Goal: Task Accomplishment & Management: Manage account settings

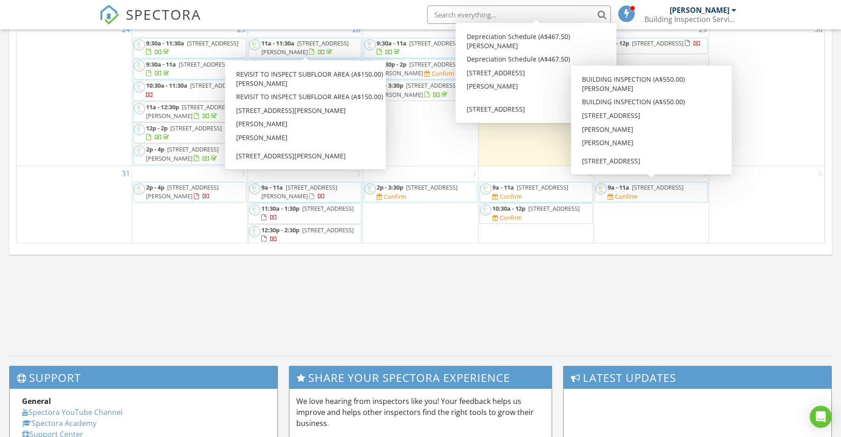
scroll to position [568, 0]
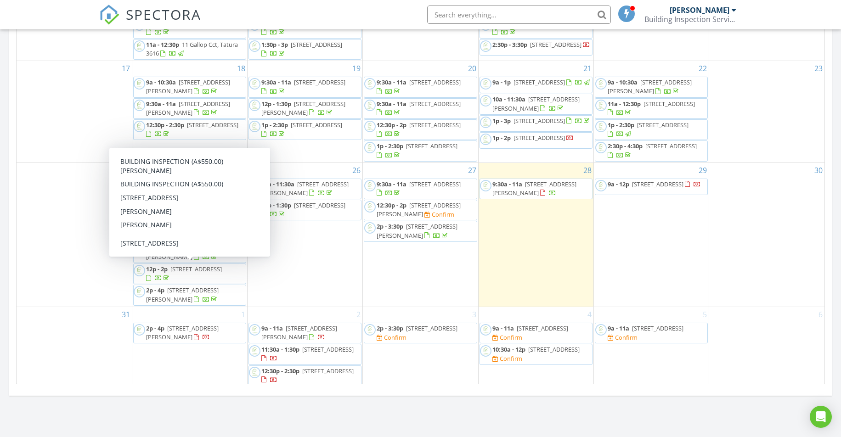
scroll to position [405, 0]
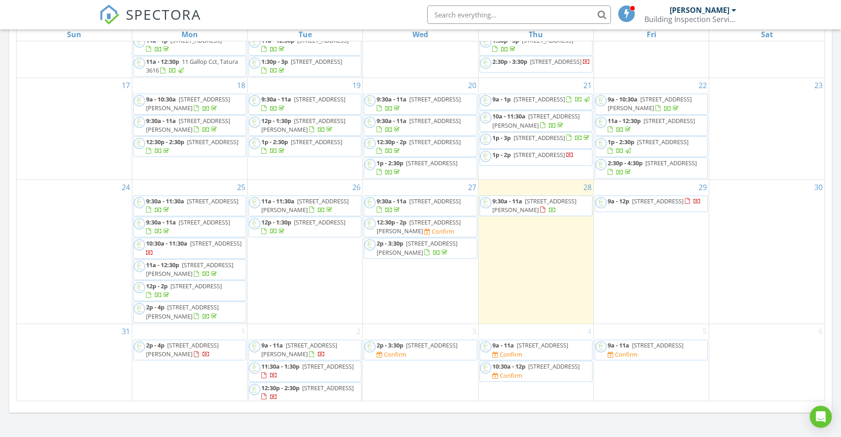
click at [642, 101] on span "30 Sheehan Cres, Shepparton 3630" at bounding box center [649, 103] width 84 height 17
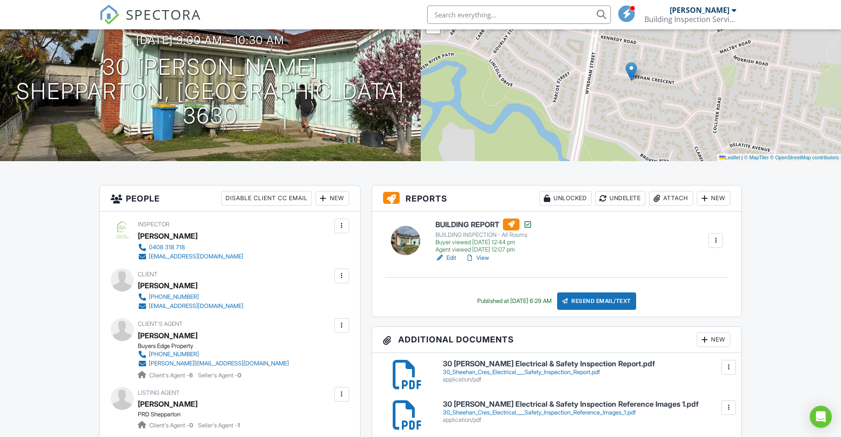
scroll to position [84, 0]
click at [717, 337] on div "New" at bounding box center [713, 340] width 34 height 15
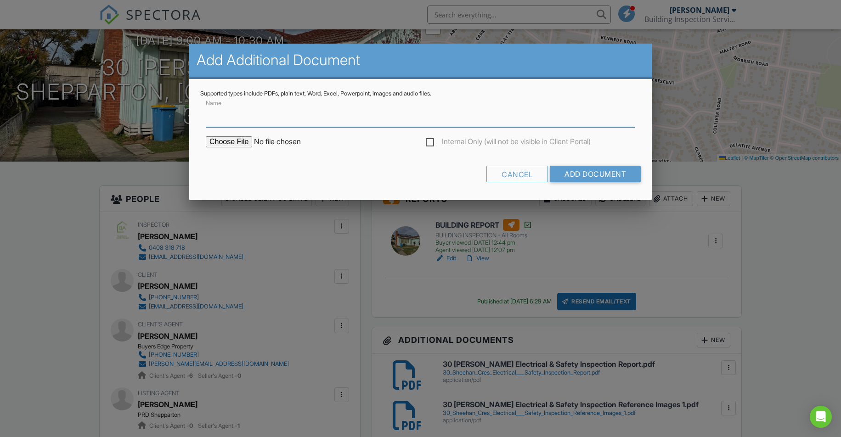
paste input "Gas Compliance Check - 30 Sheehan Cres"
type input "Gas Compliance Check - 30 Sheehan Cres"
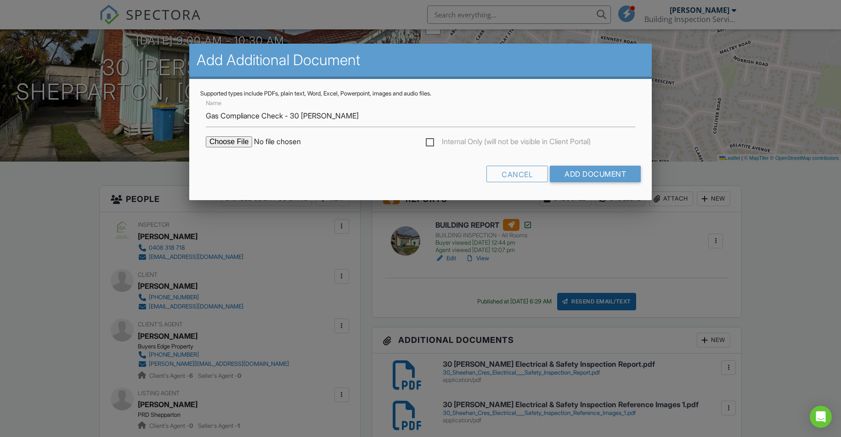
click at [237, 143] on input "file" at bounding box center [284, 141] width 156 height 11
type input "C:\fakepath\Gas Compliance Check - 30 Sheehan Cres.pdf"
click at [594, 173] on input "Add Document" at bounding box center [595, 174] width 91 height 17
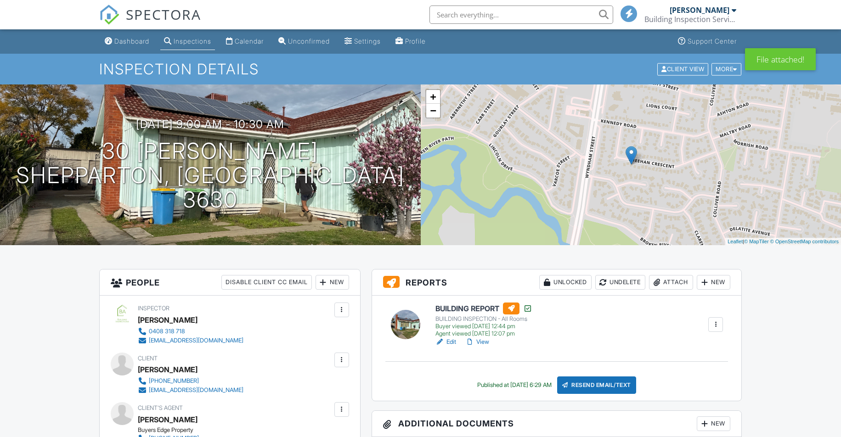
click at [246, 44] on div "Calendar" at bounding box center [249, 41] width 29 height 8
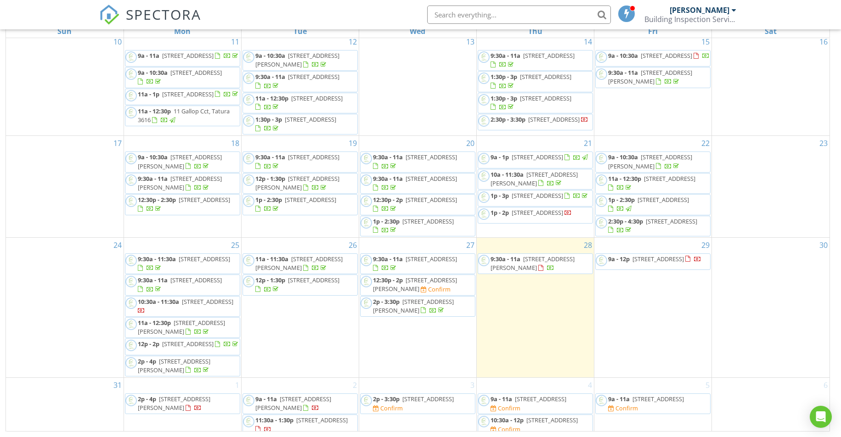
scroll to position [164, 0]
click at [701, 180] on span "11a - 12:30p 18 Sunbury Rd, Shepparton 3630" at bounding box center [652, 184] width 114 height 18
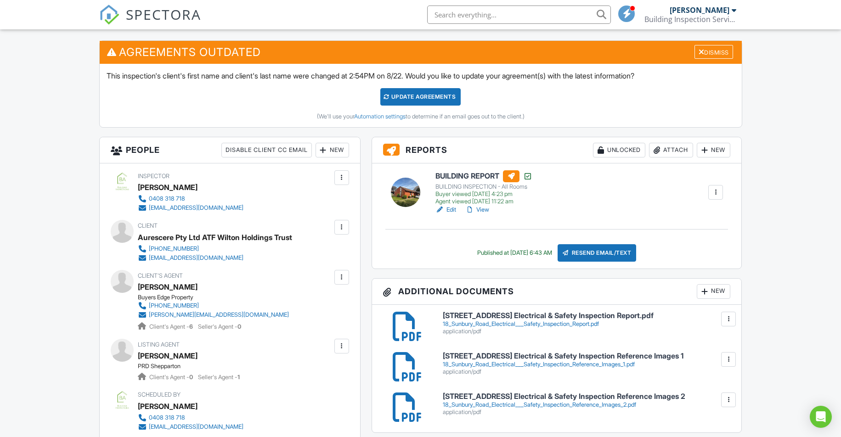
scroll to position [298, 0]
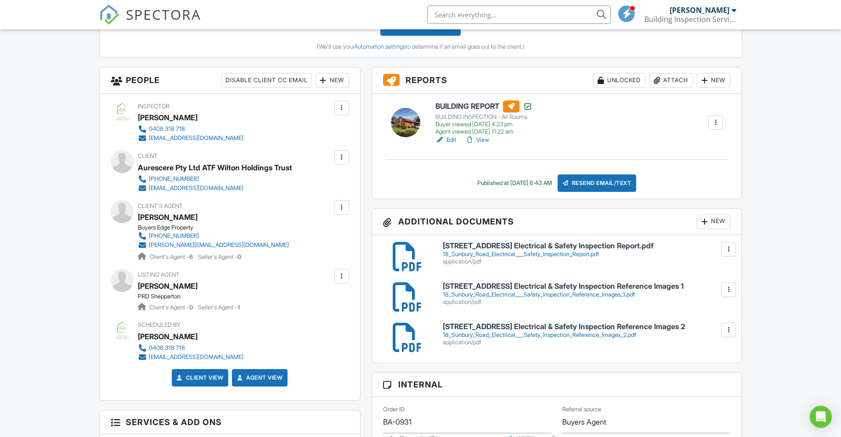
click at [707, 222] on div at bounding box center [704, 221] width 9 height 9
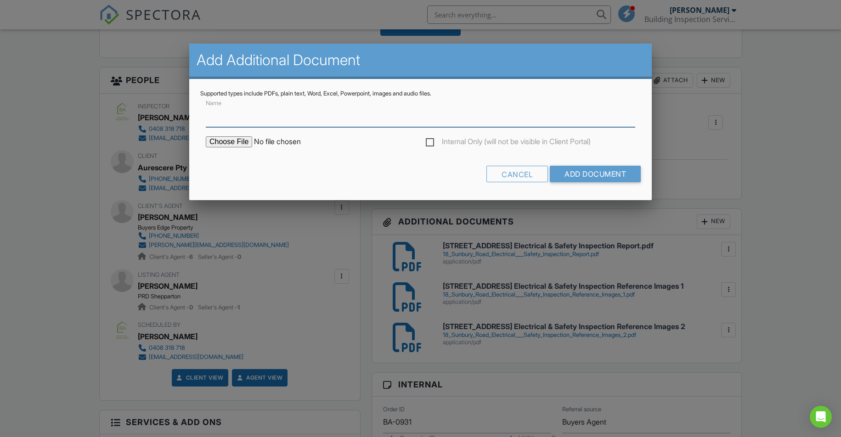
paste input "Gas Compliance Check - 18 Sunbury"
type input "Gas Compliance Check - 18 Sunbury"
click at [238, 141] on input "file" at bounding box center [284, 141] width 156 height 11
type input "C:\fakepath\Gas Compliance Check - 18 Sunbury.pdf"
click at [603, 173] on input "Add Document" at bounding box center [595, 174] width 91 height 17
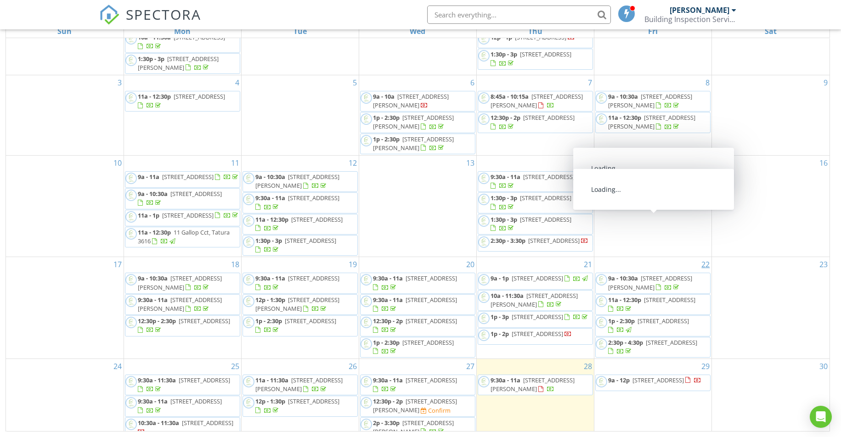
scroll to position [50, 0]
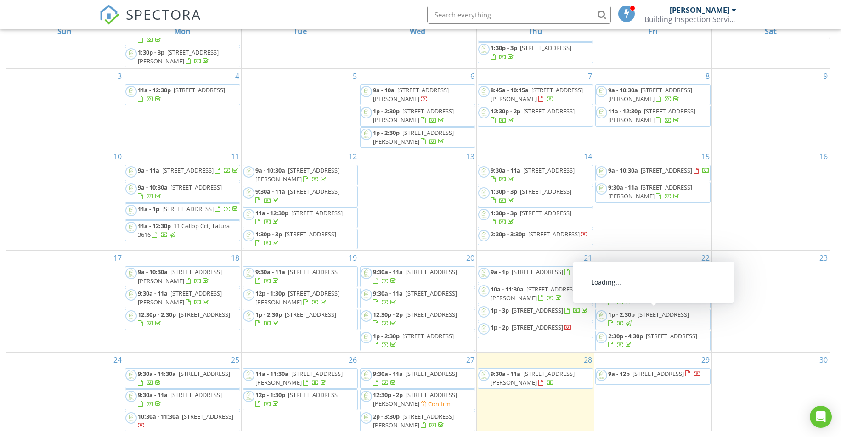
click at [655, 316] on span "3 Berkshire Ct, Shepparton 3630" at bounding box center [662, 314] width 51 height 8
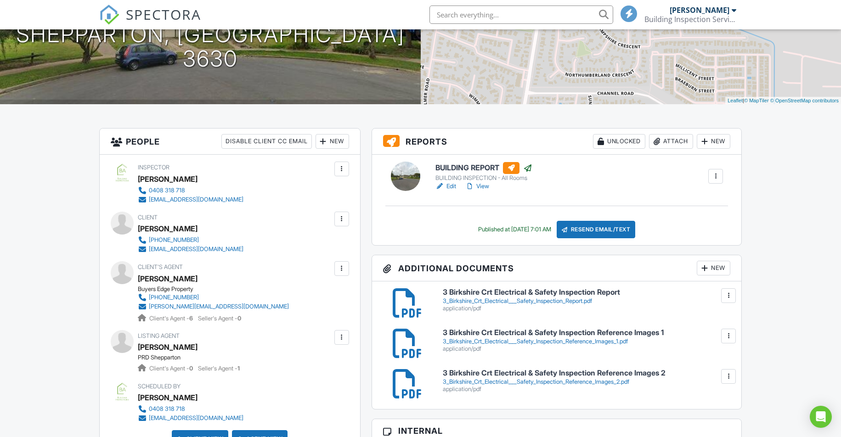
scroll to position [142, 0]
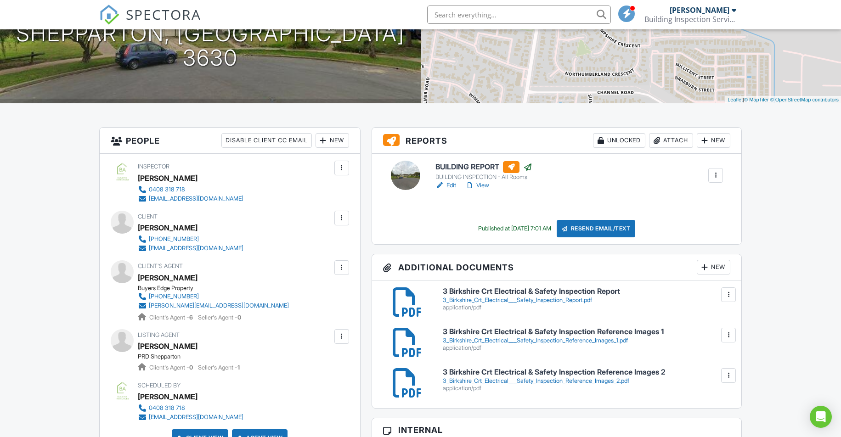
click at [709, 269] on div "New" at bounding box center [713, 267] width 34 height 15
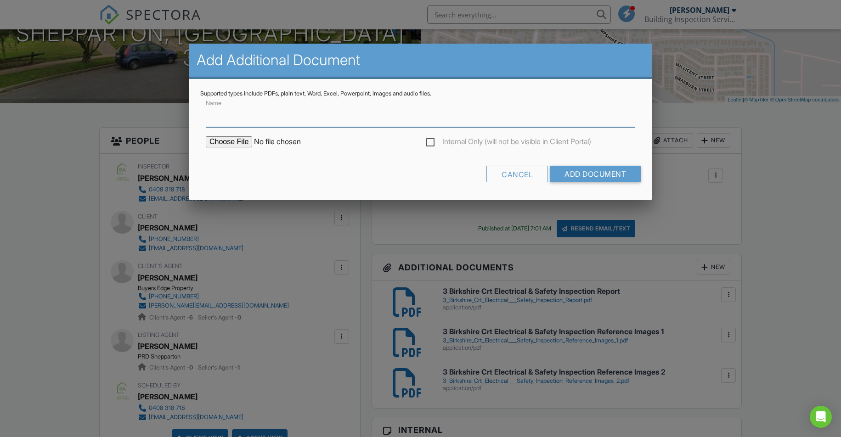
paste input "Gas Compliance Check - 3 Berkshire"
type input "Gas Compliance Check - 3 Berkshire"
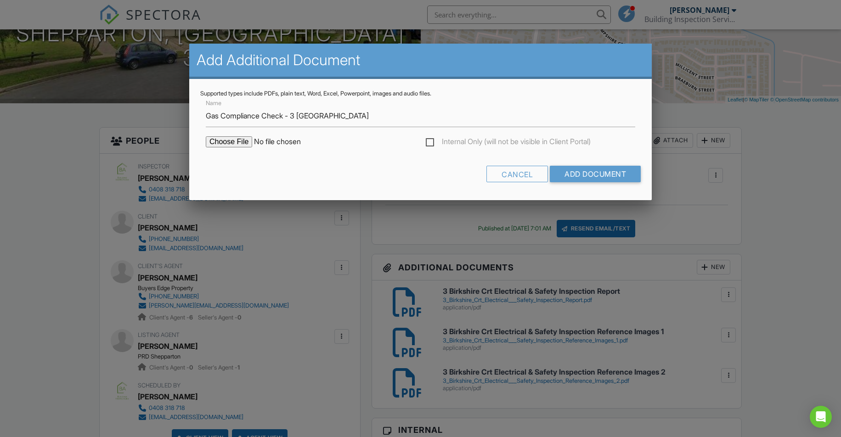
click at [228, 141] on input "file" at bounding box center [284, 141] width 156 height 11
type input "C:\fakepath\Gas Compliance Check - 3 Berkshire.pdf"
click at [342, 172] on div "Cancel Add Document" at bounding box center [420, 177] width 440 height 23
click at [589, 174] on input "Add Document" at bounding box center [595, 174] width 91 height 17
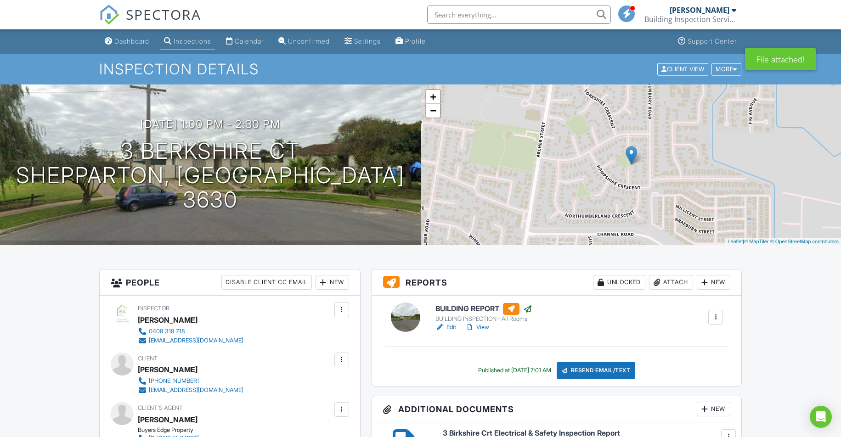
drag, startPoint x: 119, startPoint y: 46, endPoint x: 90, endPoint y: 53, distance: 29.7
click at [119, 46] on link "Dashboard" at bounding box center [127, 41] width 52 height 17
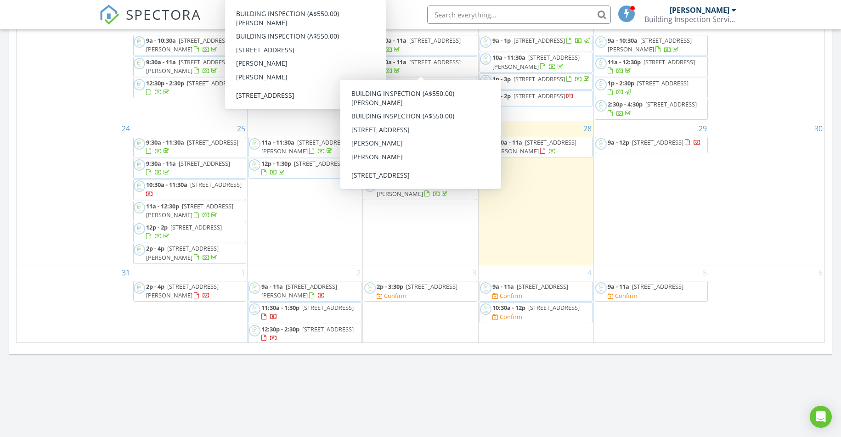
scroll to position [225, 0]
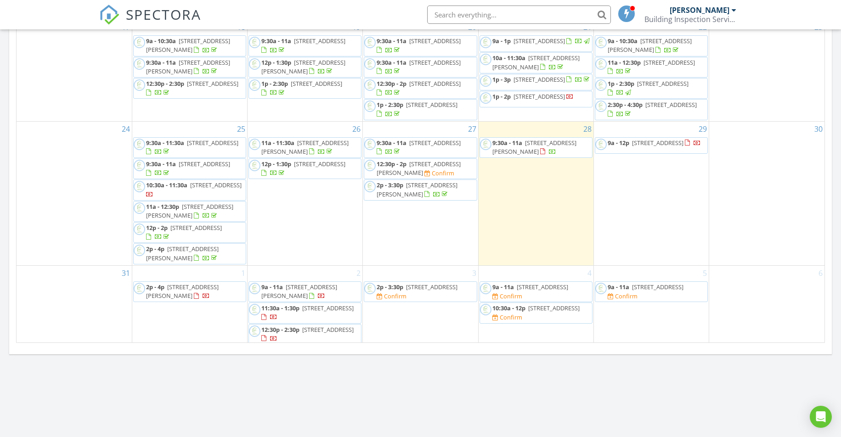
click at [644, 41] on span "[STREET_ADDRESS][PERSON_NAME]" at bounding box center [649, 45] width 84 height 17
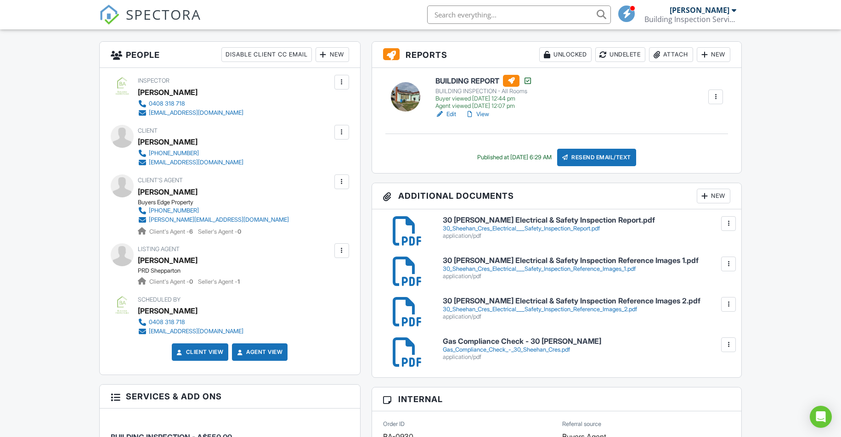
click at [730, 344] on div at bounding box center [727, 344] width 9 height 9
click at [716, 385] on link "Delete" at bounding box center [709, 385] width 34 height 10
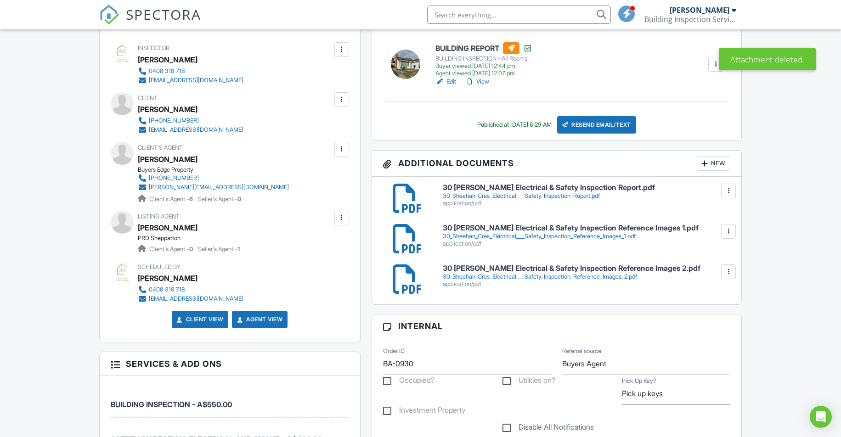
scroll to position [216, 0]
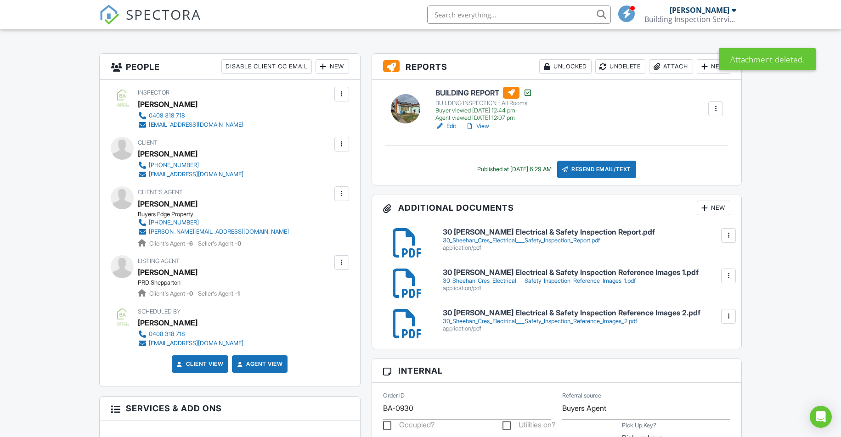
click at [716, 204] on div "New" at bounding box center [713, 208] width 34 height 15
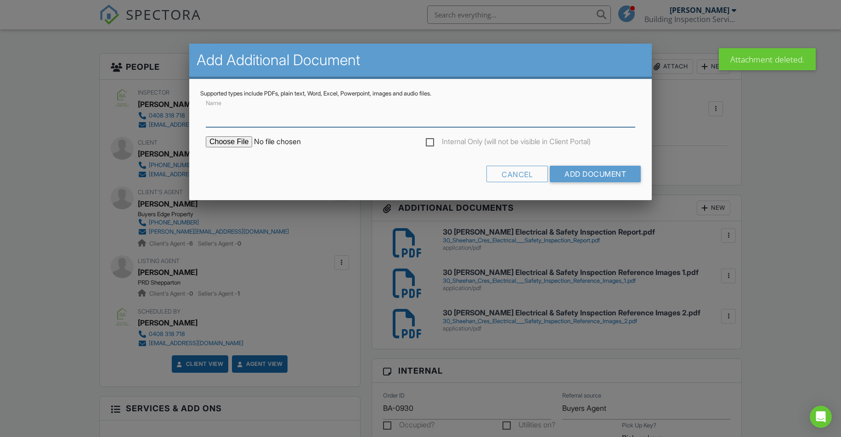
paste input "Gas Compliance Check - 30 [PERSON_NAME]"
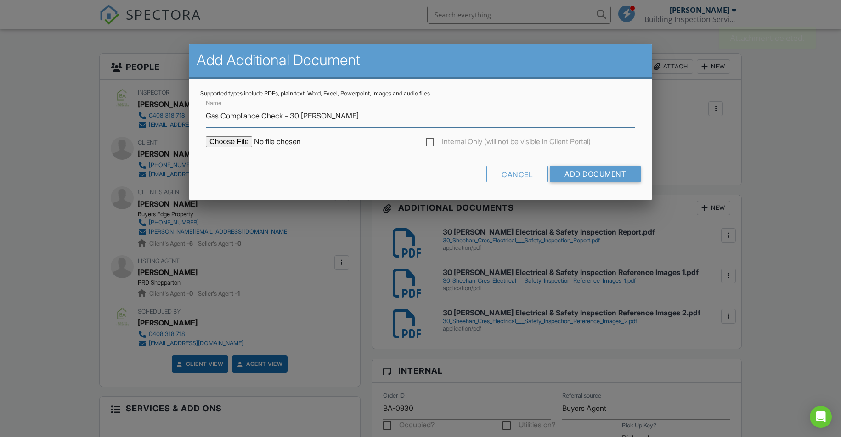
type input "Gas Compliance Check - 30 [PERSON_NAME]"
click at [228, 143] on input "file" at bounding box center [284, 141] width 156 height 11
type input "C:\fakepath\Gas Compliance Check - 30 Sheehan Cres.pdf"
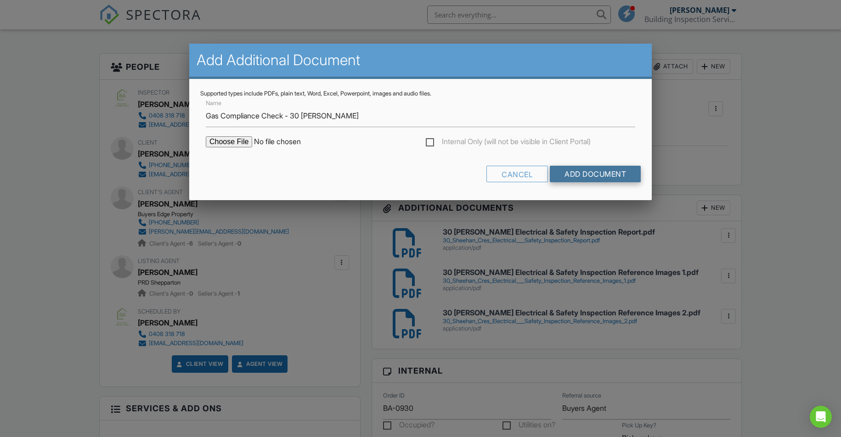
click at [608, 174] on input "Add Document" at bounding box center [595, 174] width 91 height 17
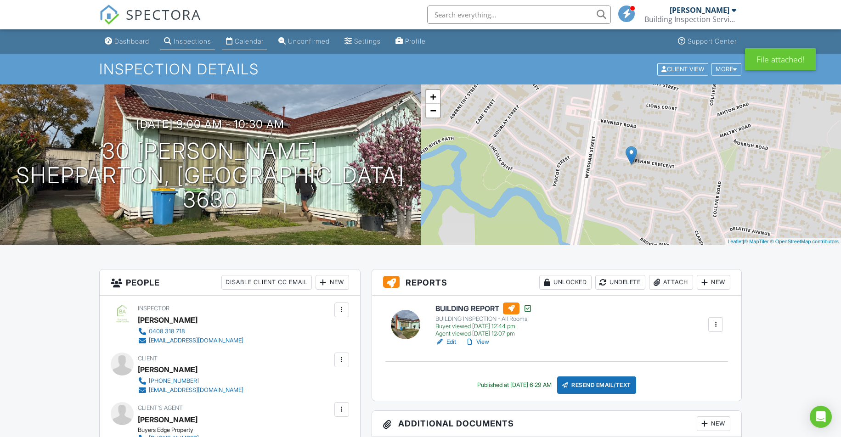
click at [258, 44] on div "Calendar" at bounding box center [249, 41] width 29 height 8
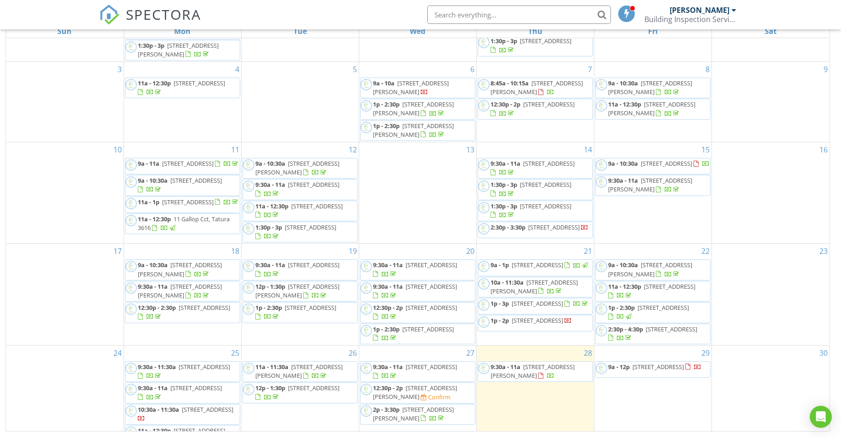
scroll to position [61, 0]
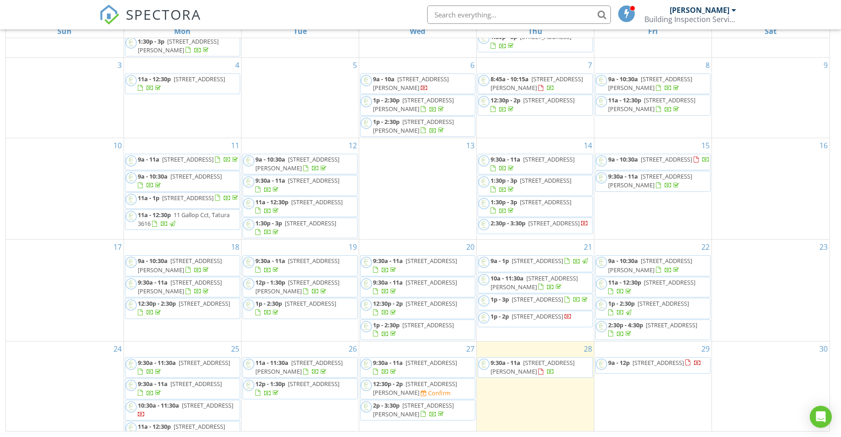
click at [641, 283] on span "11a - 12:30p" at bounding box center [624, 282] width 33 height 8
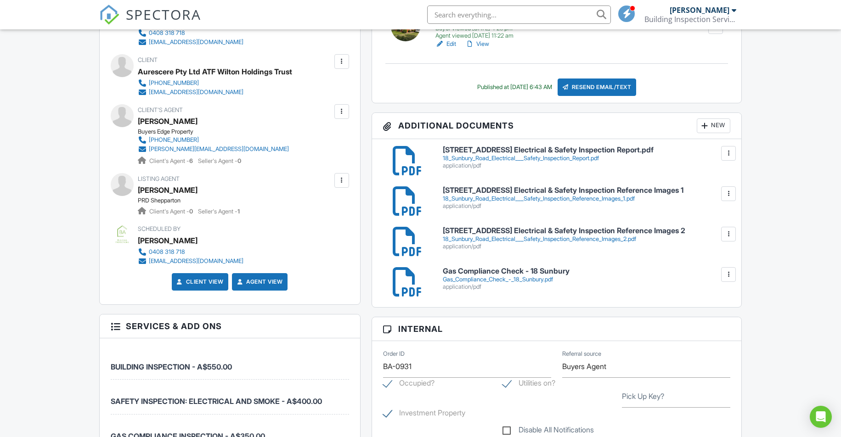
scroll to position [406, 0]
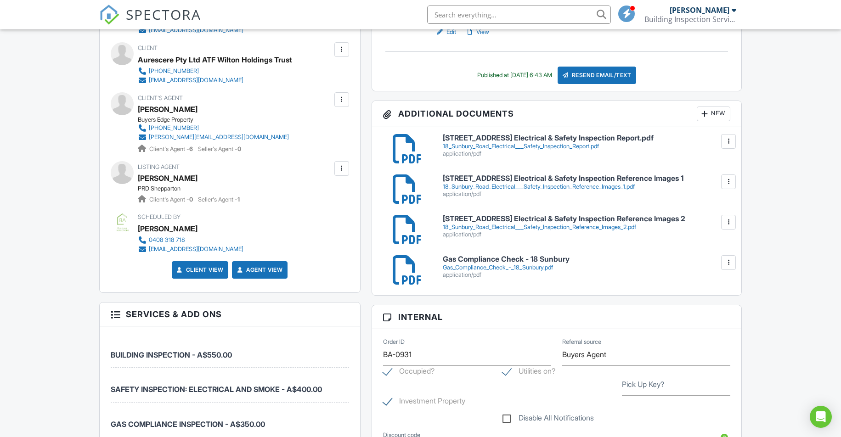
click at [728, 261] on div at bounding box center [727, 262] width 9 height 9
click at [710, 302] on link "Delete" at bounding box center [709, 303] width 34 height 10
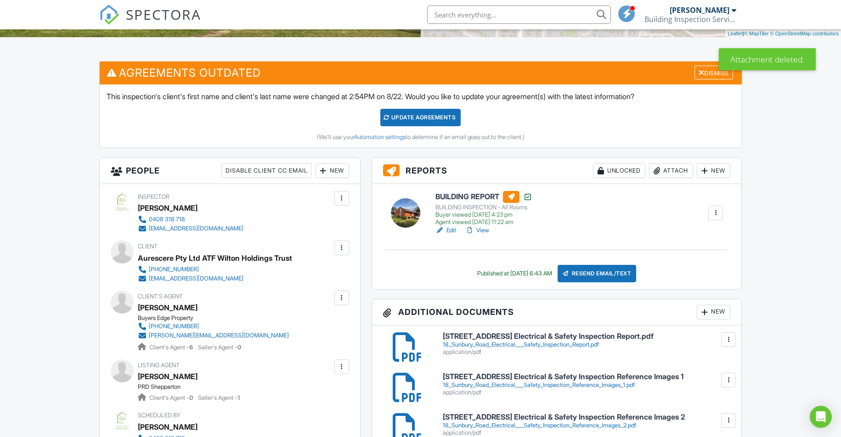
scroll to position [208, 0]
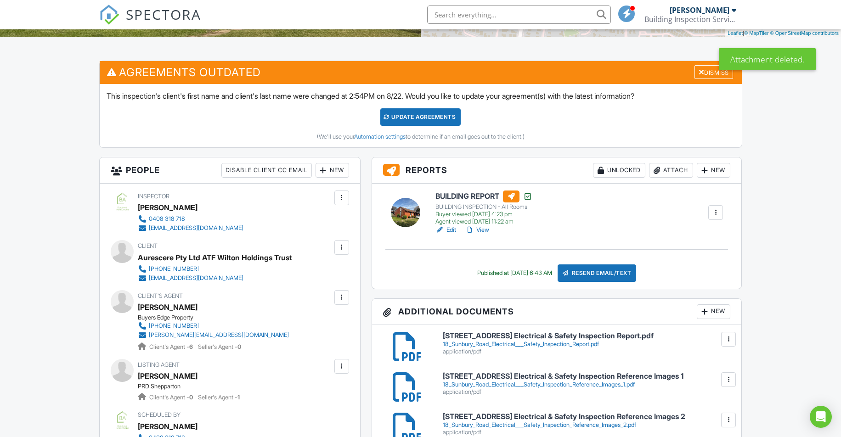
click at [705, 308] on div at bounding box center [704, 311] width 9 height 9
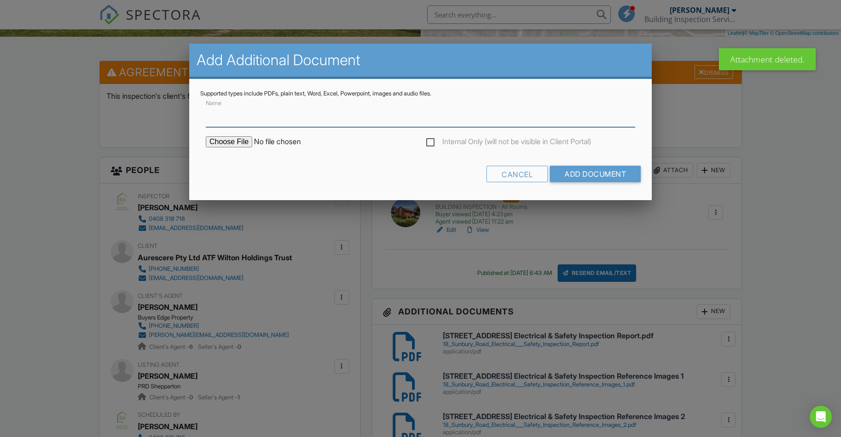
paste input "Gas Compliance Check - [STREET_ADDRESS]"
type input "Gas Compliance Check - [STREET_ADDRESS]"
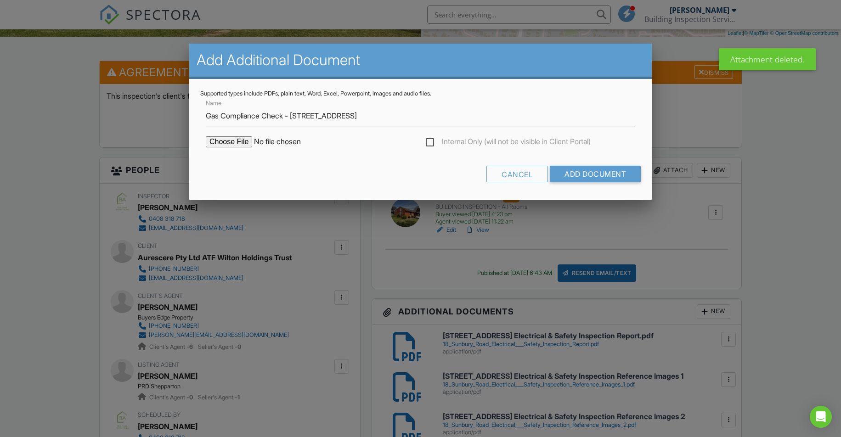
click at [236, 142] on input "file" at bounding box center [284, 141] width 156 height 11
type input "C:\fakepath\Gas Compliance Check - 18 Sunbury Rd.pdf"
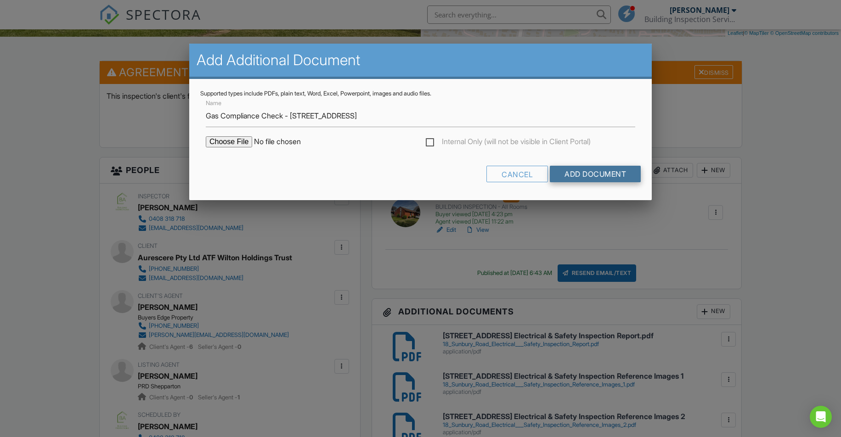
click at [588, 172] on input "Add Document" at bounding box center [595, 174] width 91 height 17
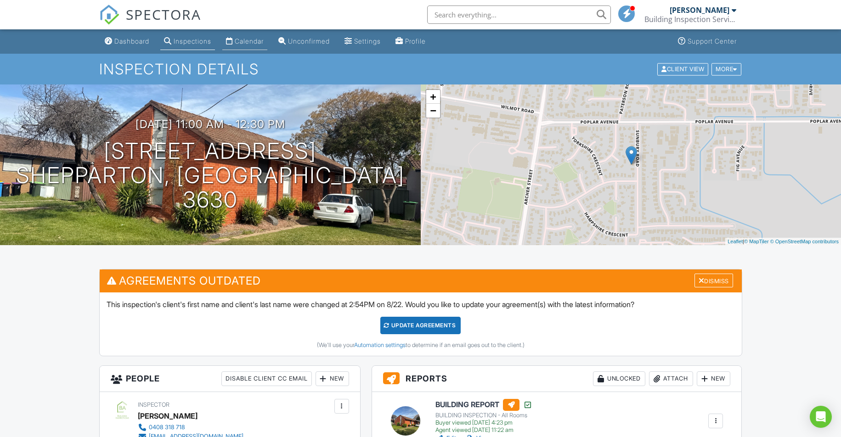
click at [245, 40] on div "Calendar" at bounding box center [249, 41] width 29 height 8
